Goal: Transaction & Acquisition: Purchase product/service

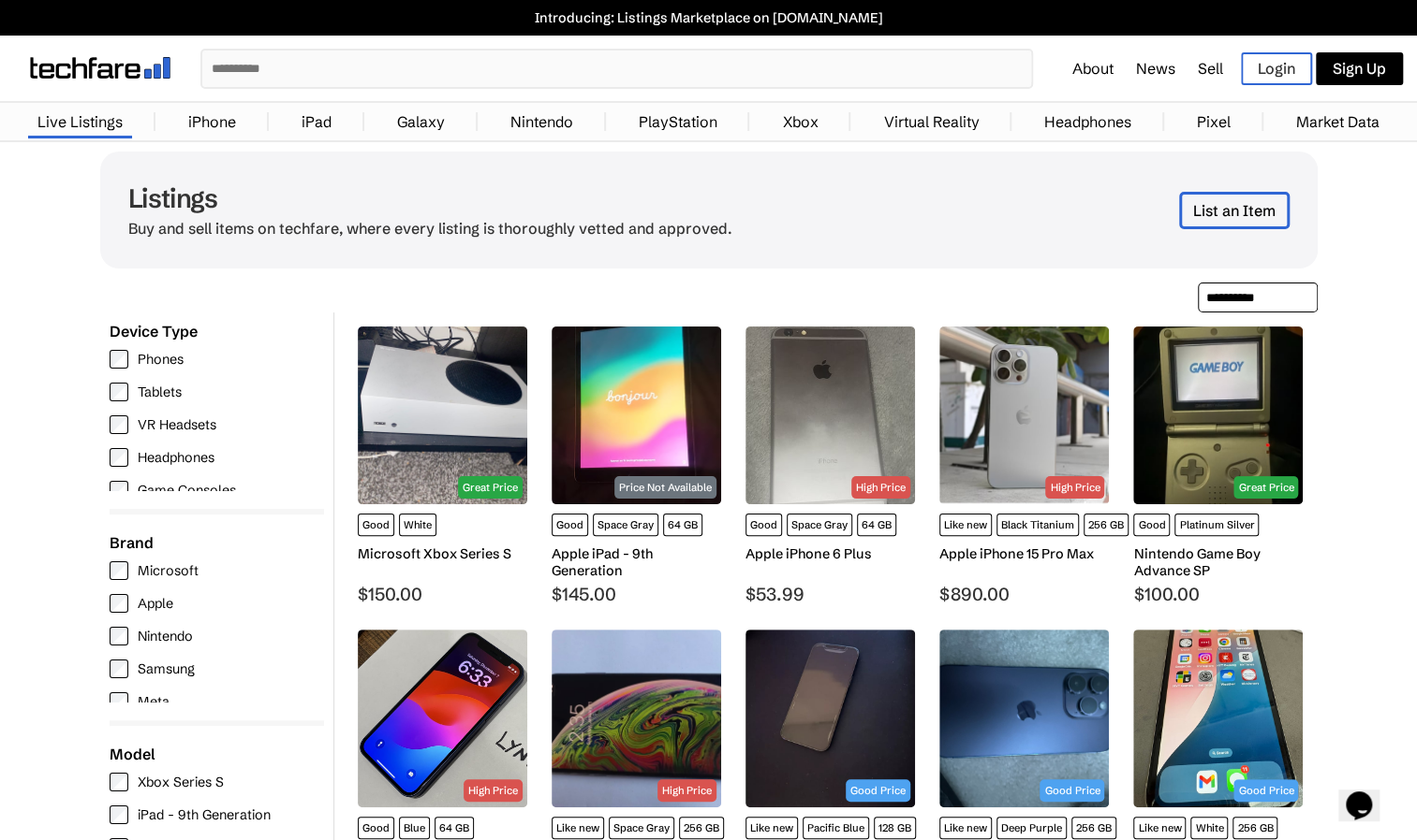
click at [354, 61] on input "text" at bounding box center [616, 68] width 829 height 37
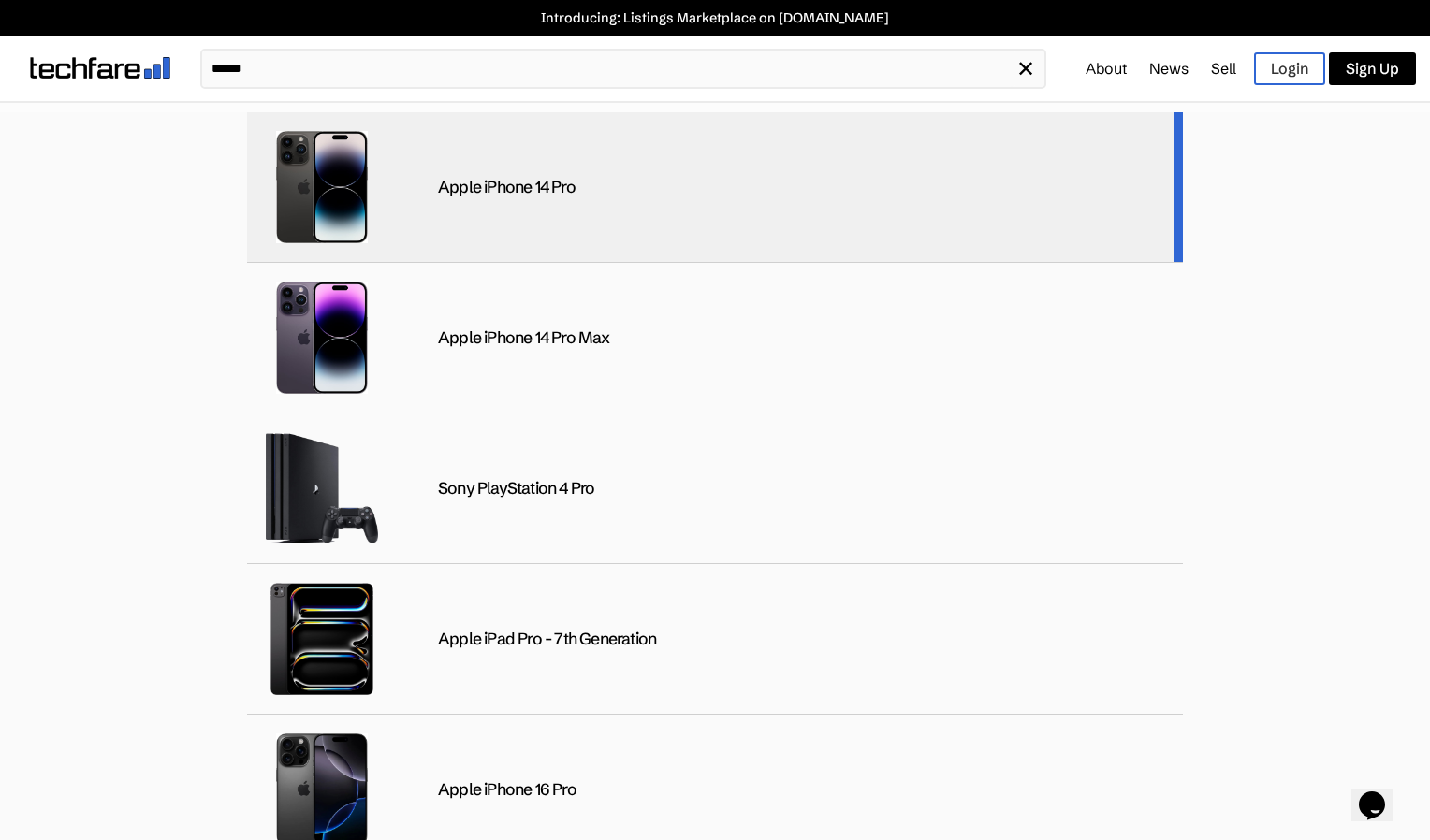
type input "******"
click at [494, 200] on div "Apple iPhone 14 Pro" at bounding box center [715, 187] width 936 height 150
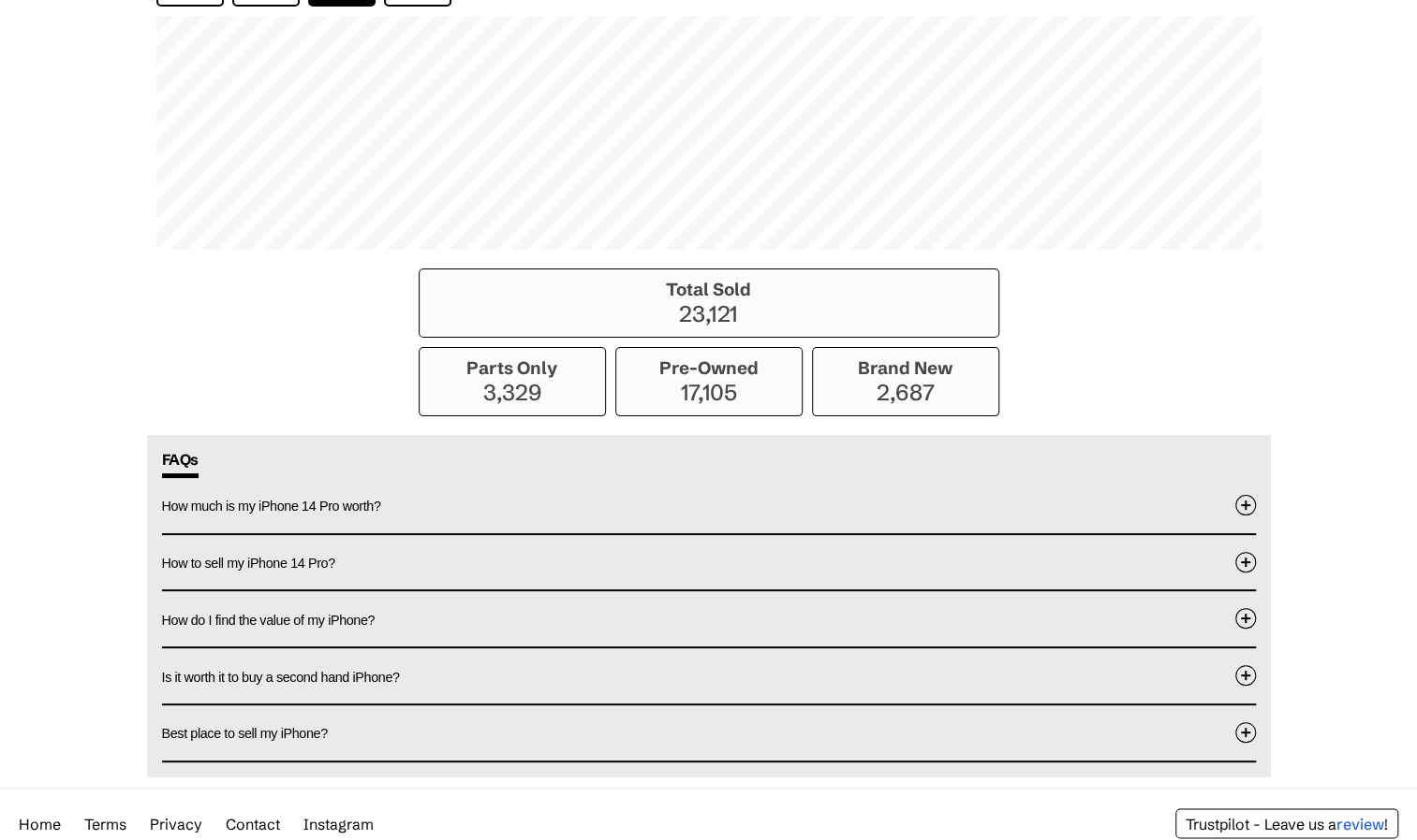
scroll to position [1389, 0]
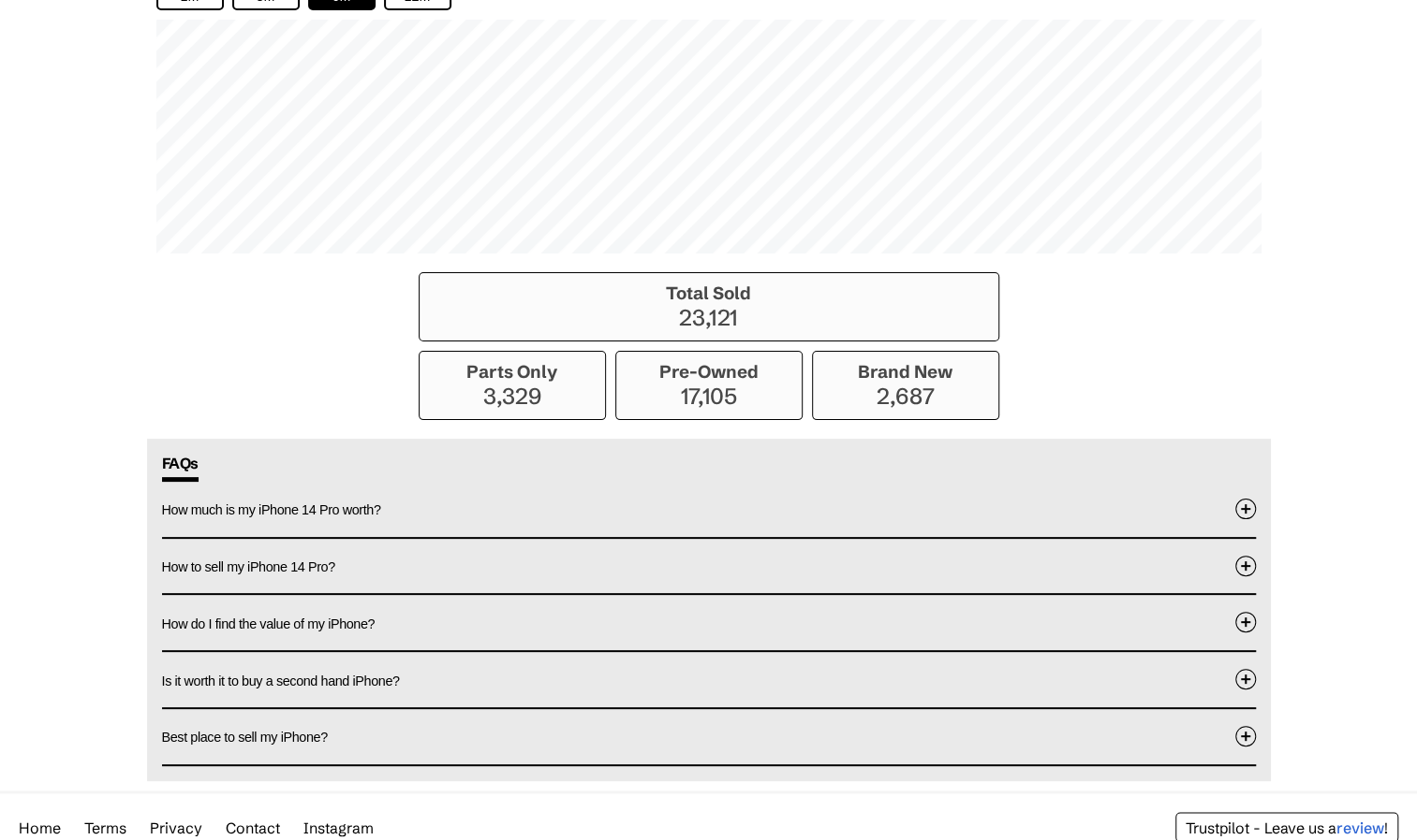
click at [727, 283] on h3 "Total Sold" at bounding box center [709, 293] width 560 height 22
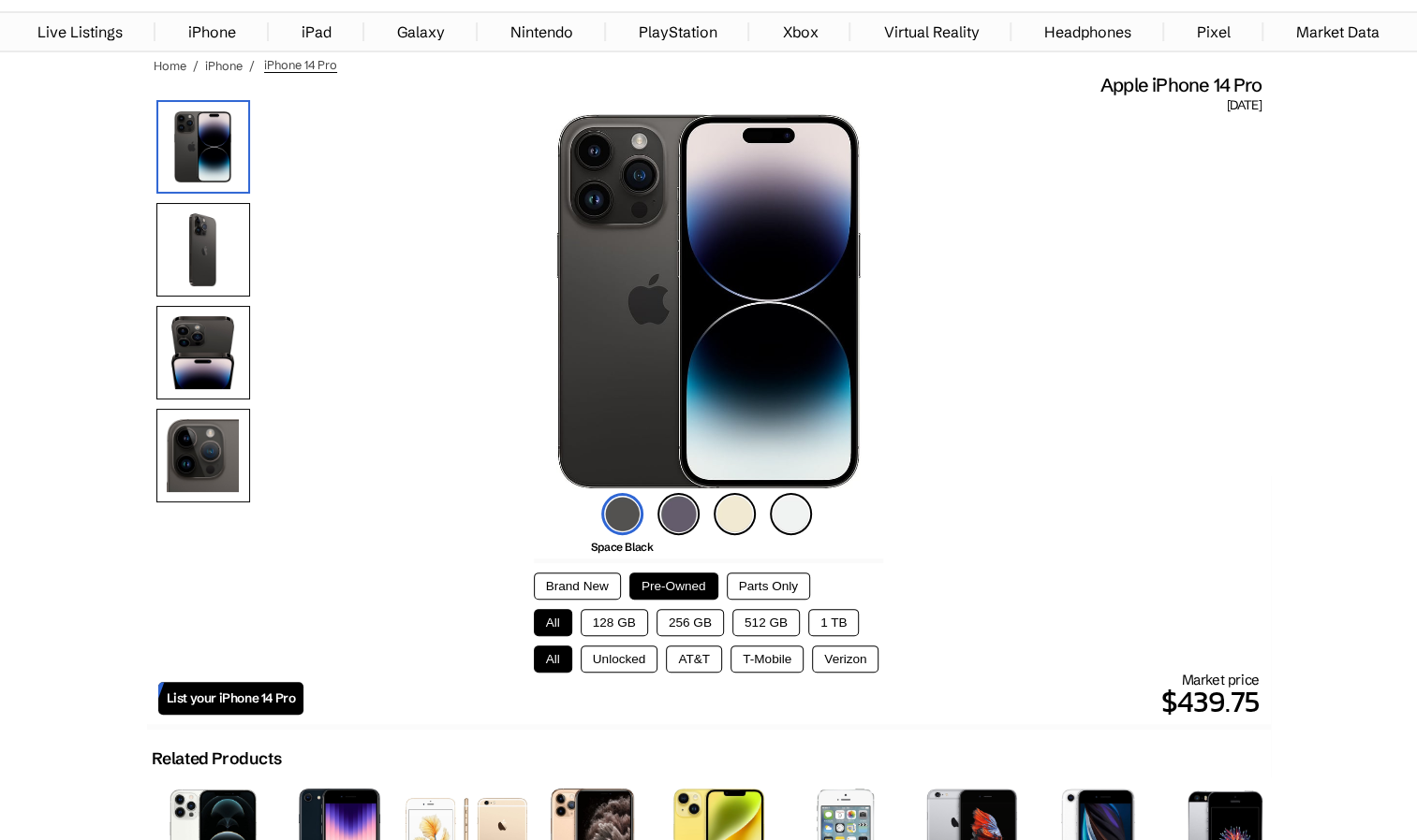
scroll to position [0, 0]
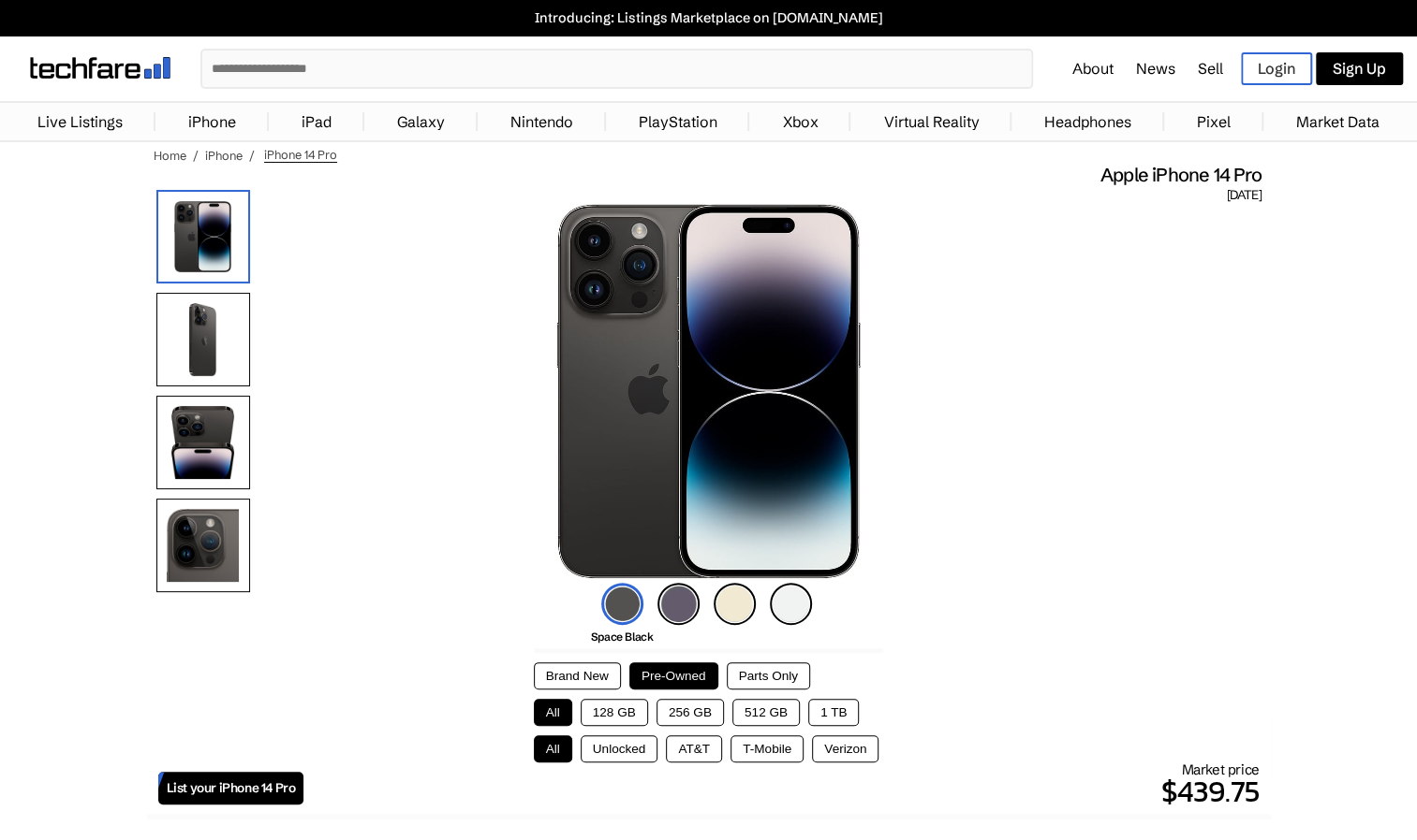
click at [527, 78] on input "text" at bounding box center [616, 68] width 829 height 37
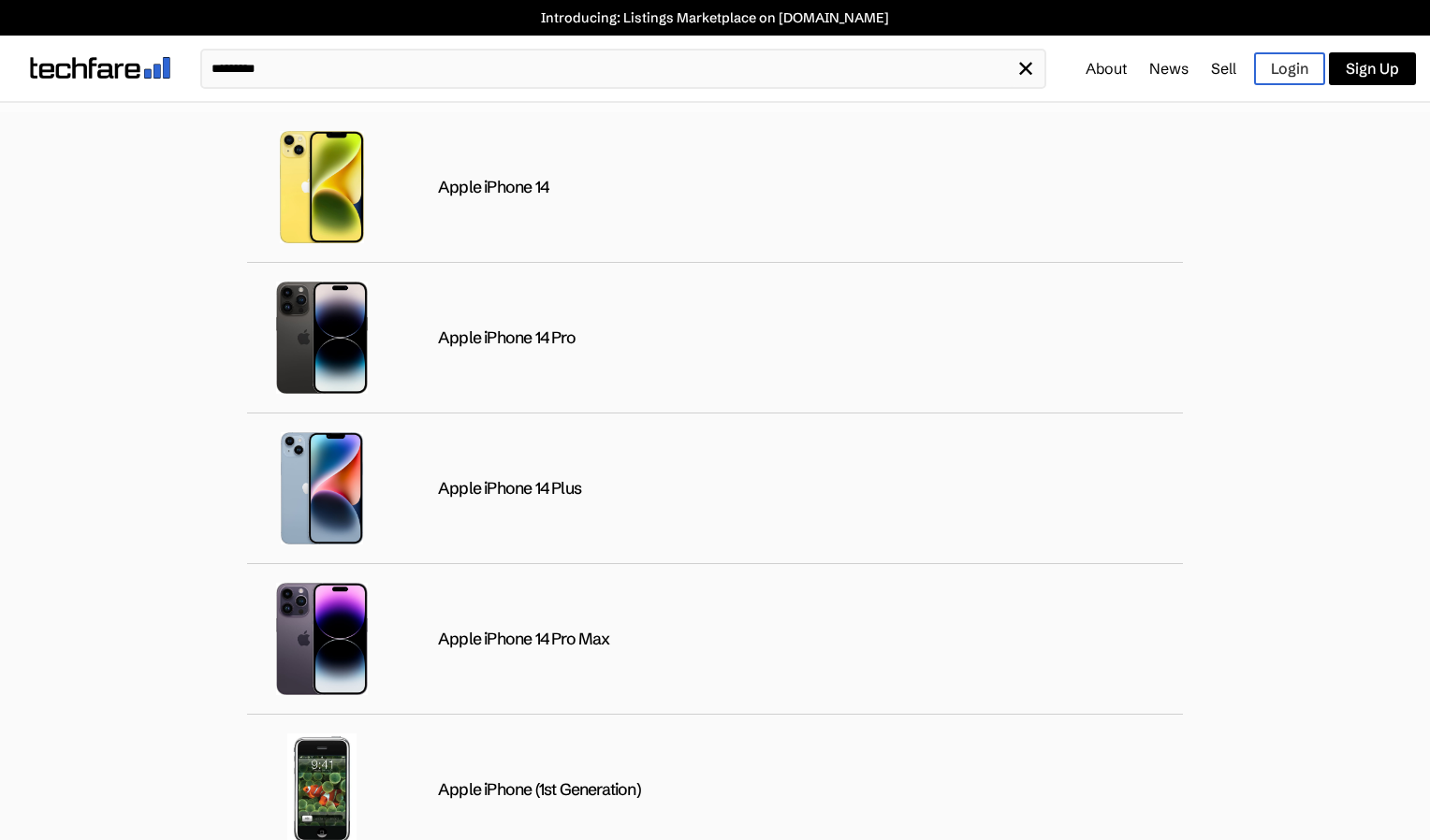
type input "*********"
click at [752, 21] on p "Introducing: Listings Marketplace on [DOMAIN_NAME]" at bounding box center [715, 18] width 1412 height 17
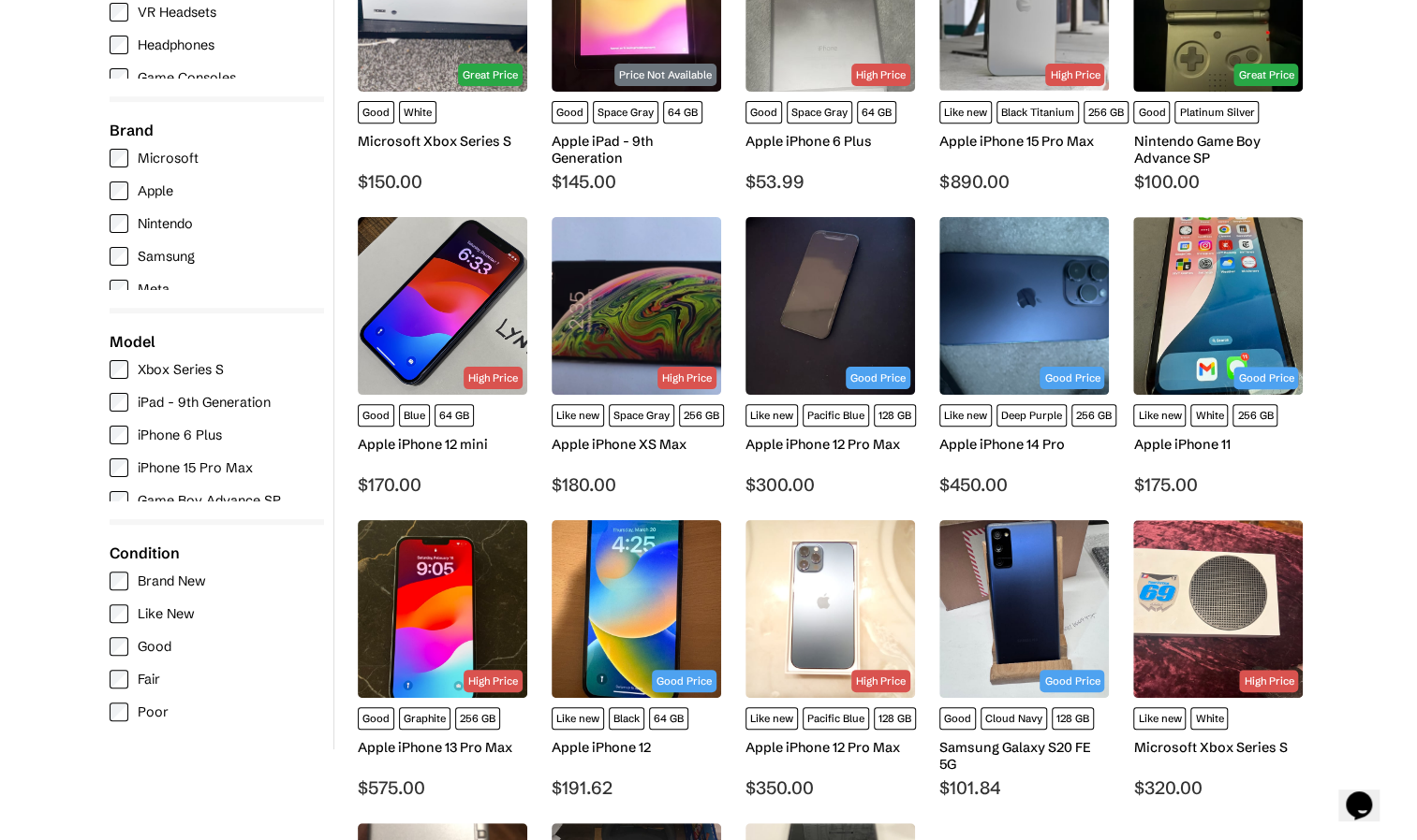
scroll to position [391, 0]
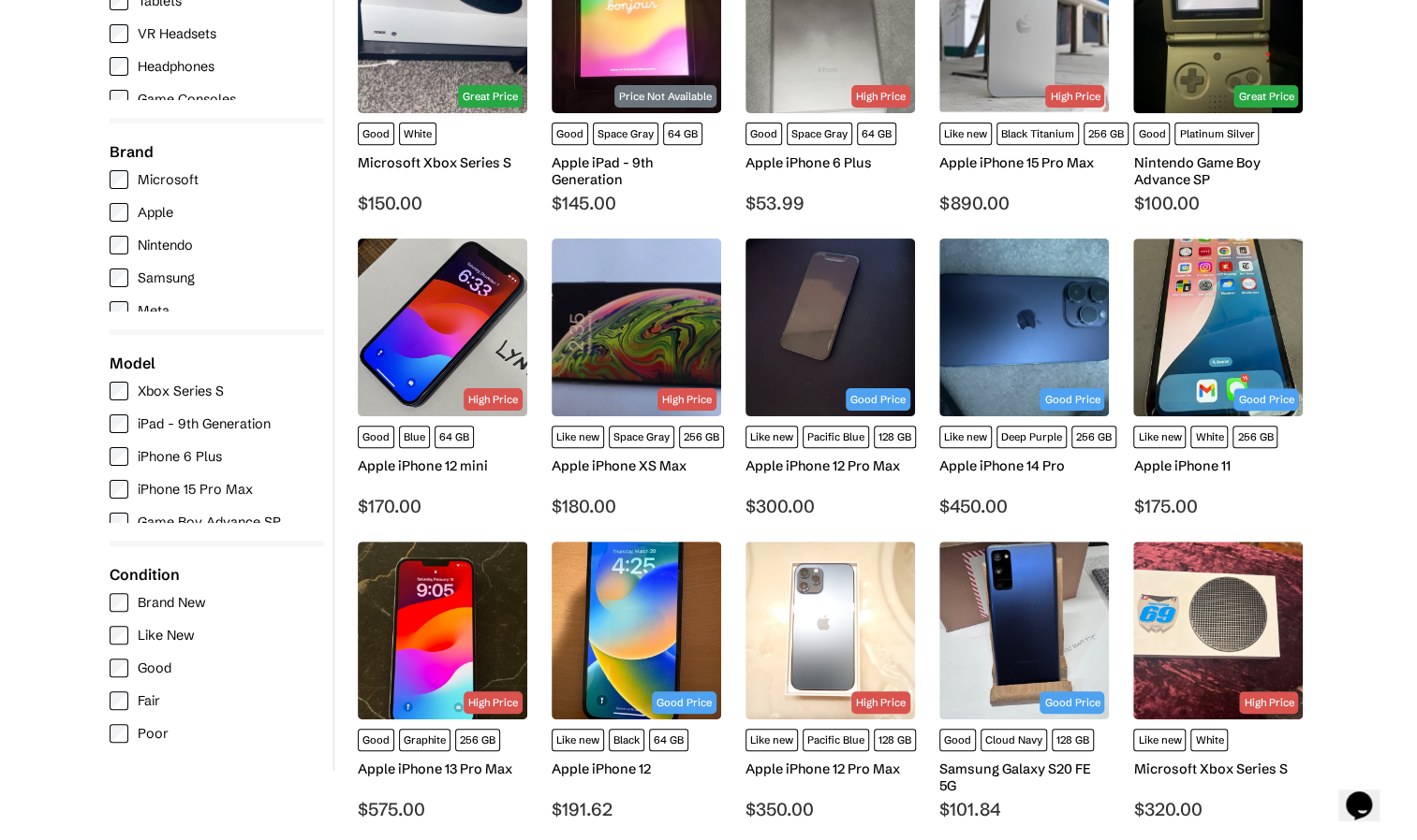
click at [156, 204] on label "Apple" at bounding box center [212, 213] width 205 height 19
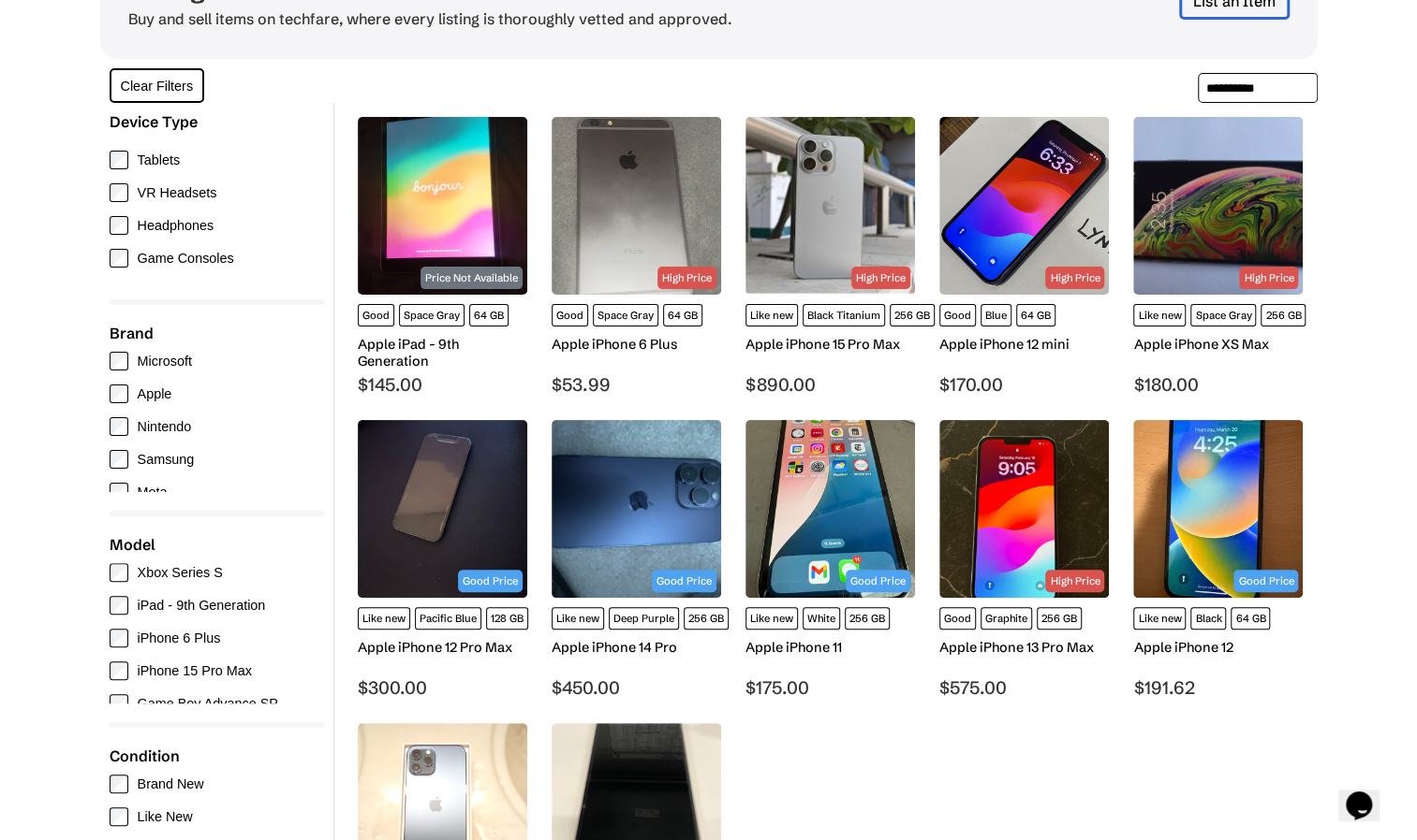
scroll to position [399, 0]
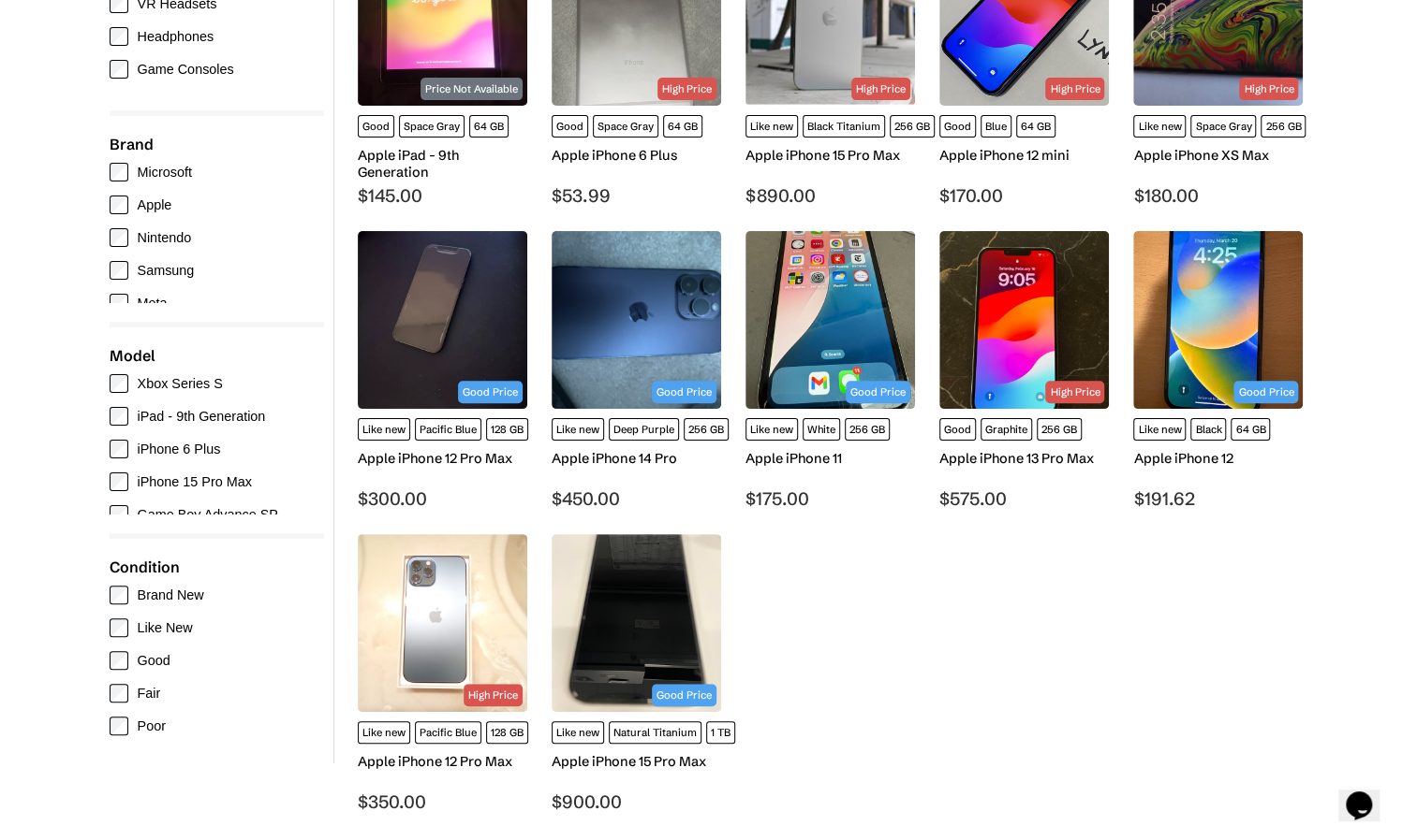
click at [570, 576] on img at bounding box center [635, 624] width 169 height 178
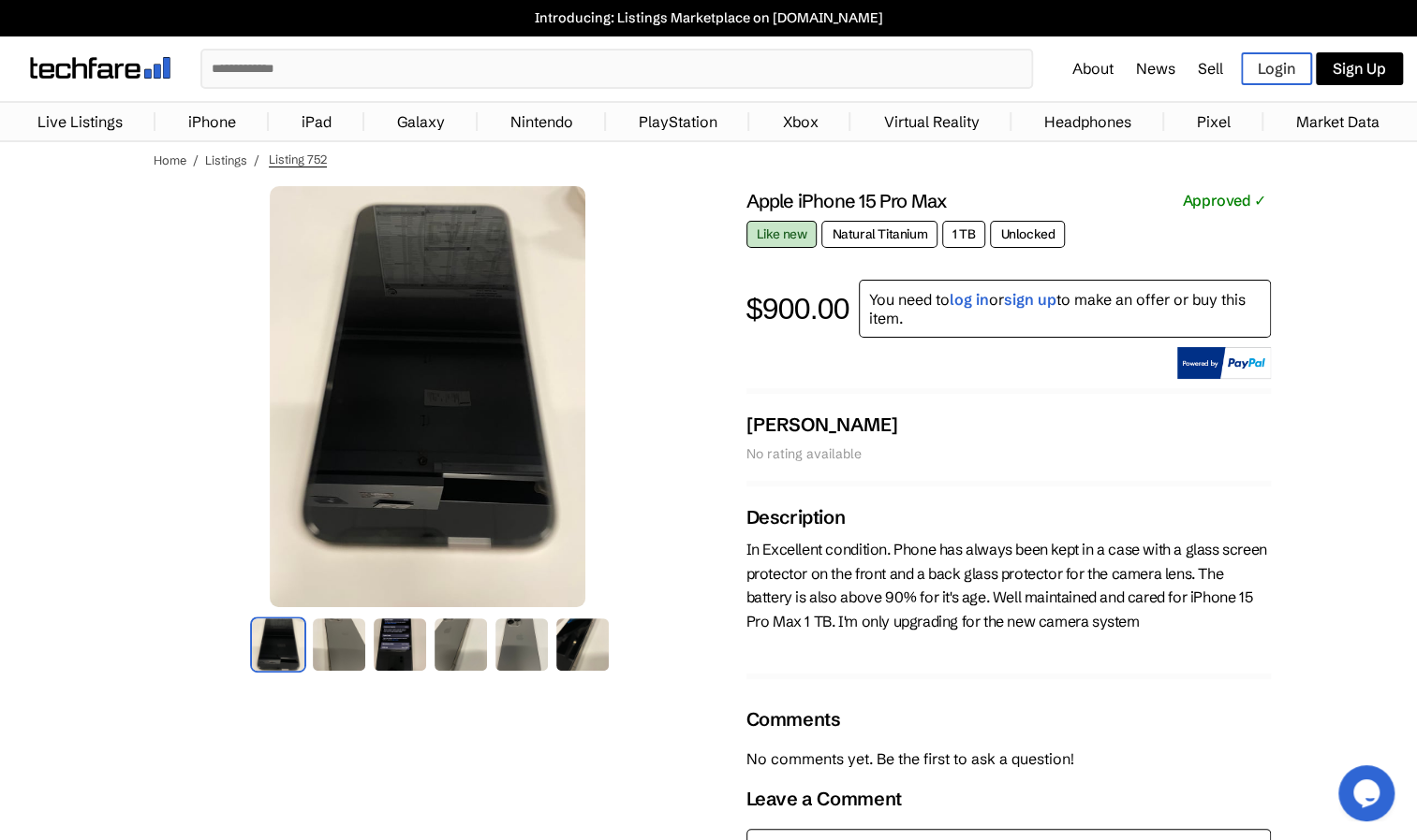
click at [396, 649] on img at bounding box center [399, 644] width 56 height 56
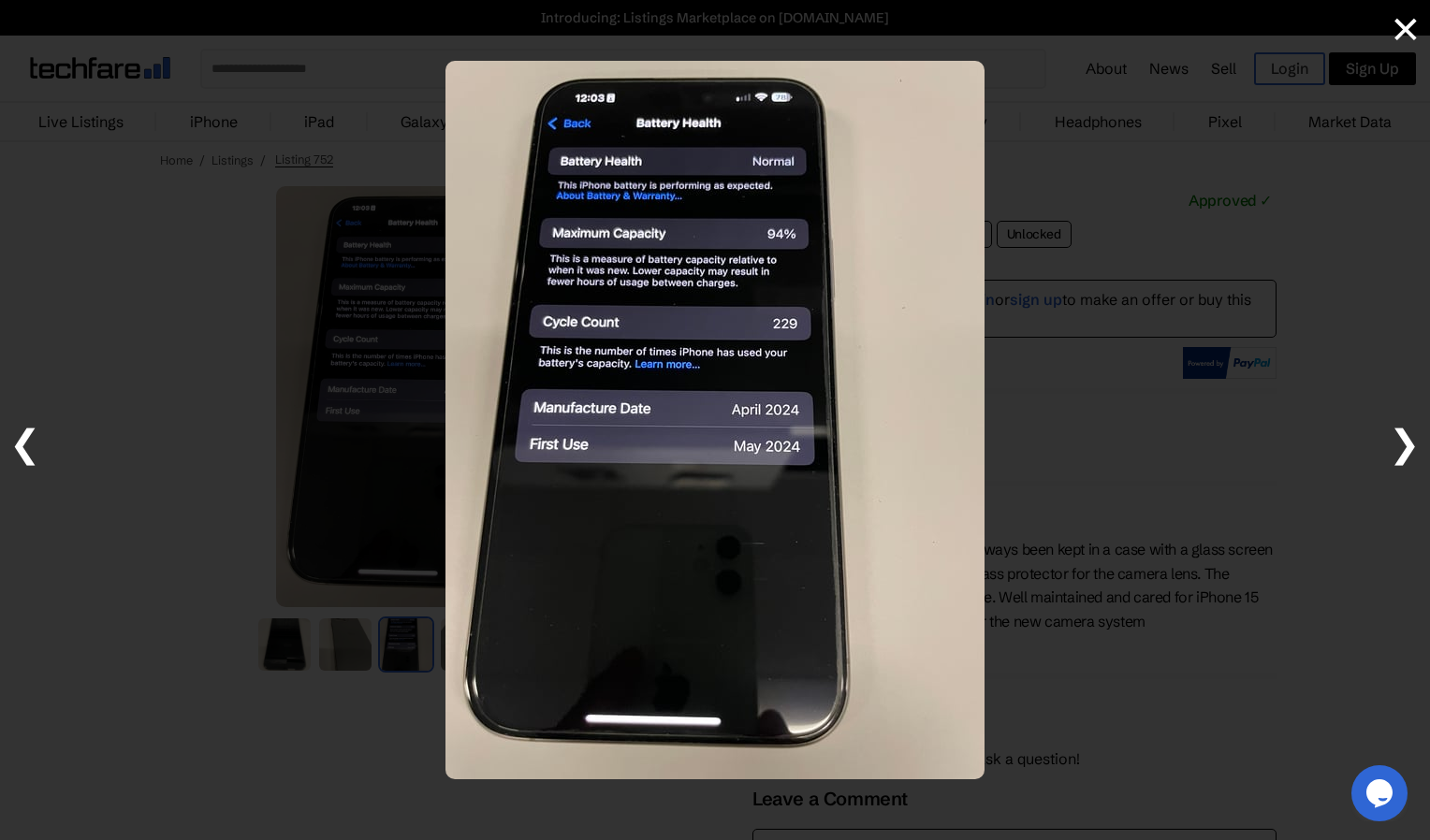
click at [350, 635] on div at bounding box center [715, 420] width 1430 height 840
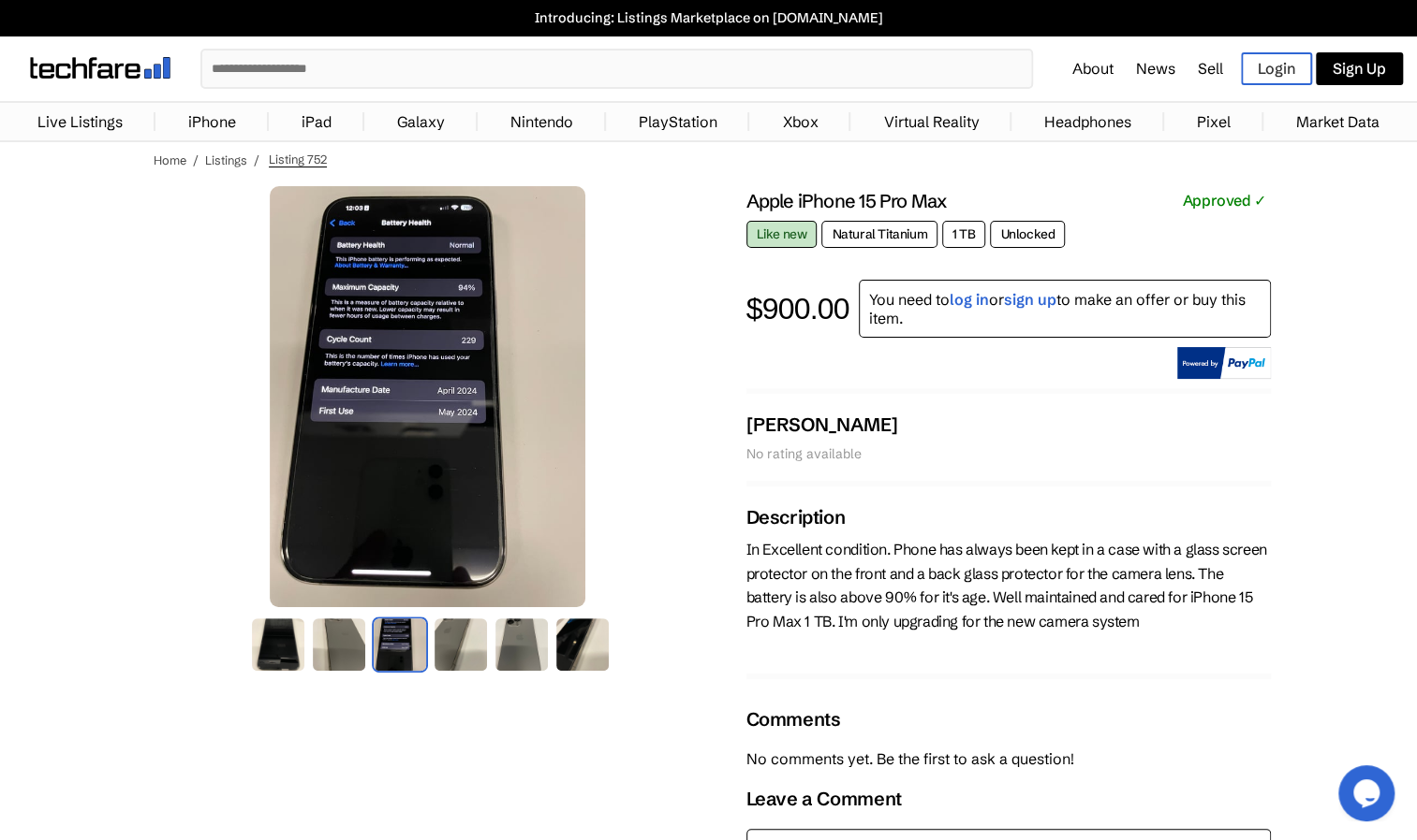
click at [349, 642] on img at bounding box center [338, 644] width 56 height 56
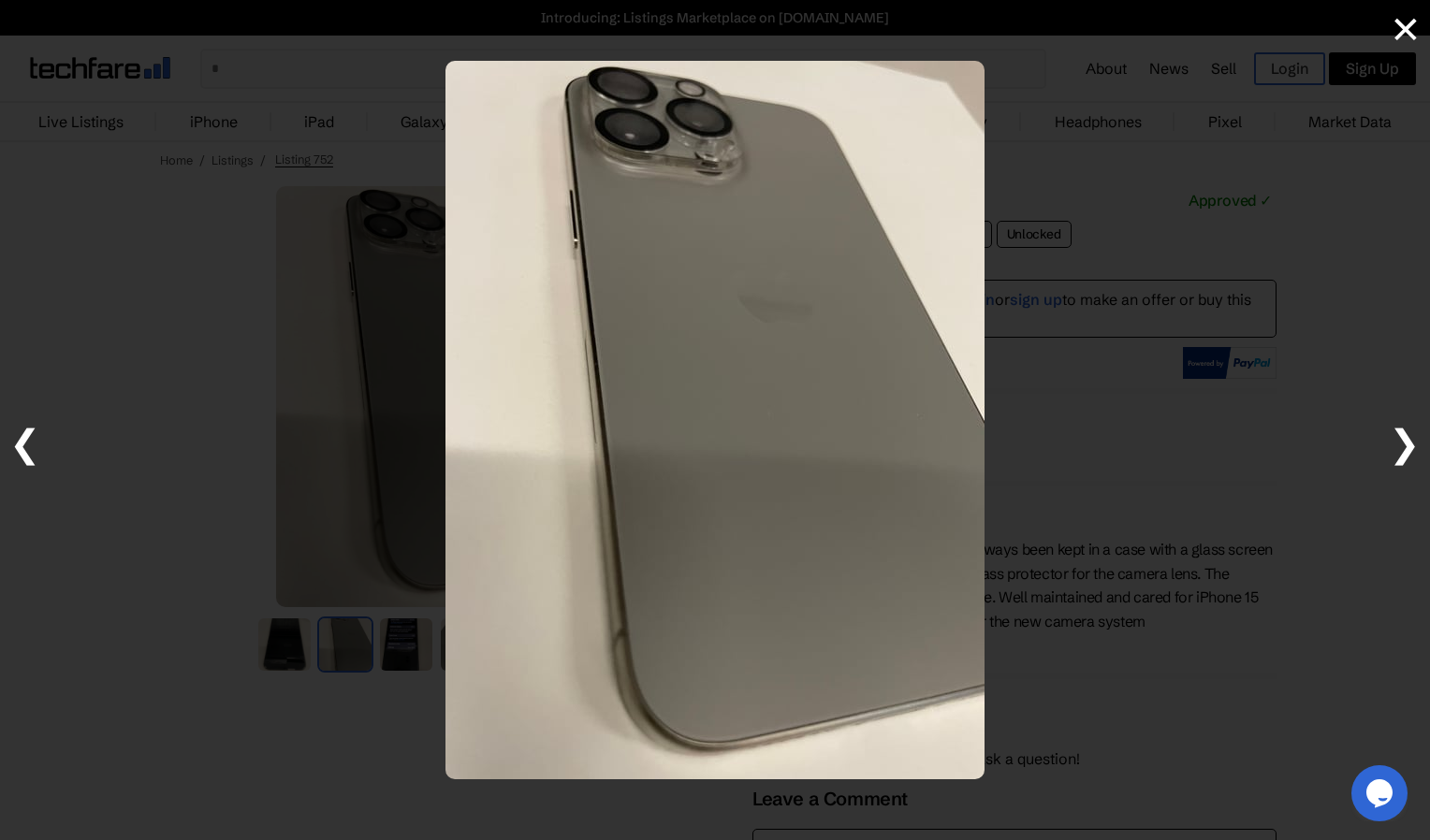
click at [344, 642] on div at bounding box center [715, 420] width 1430 height 840
